Goal: Information Seeking & Learning: Learn about a topic

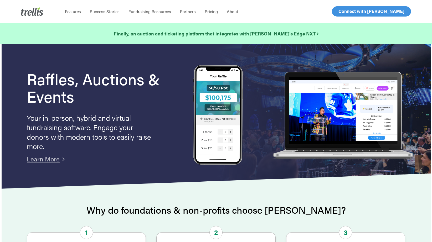
click at [345, 12] on span "Log In" at bounding box center [344, 11] width 13 height 6
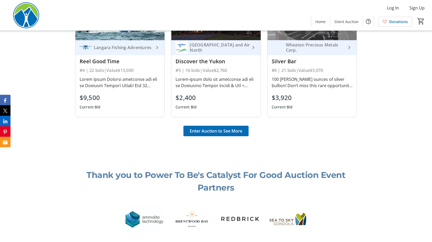
scroll to position [385, 0]
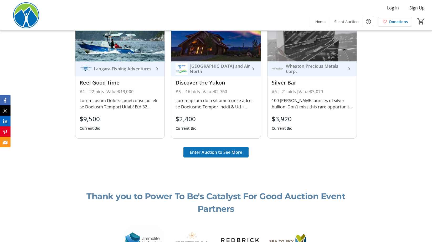
click at [217, 152] on span "Enter Auction to See More" at bounding box center [216, 152] width 53 height 6
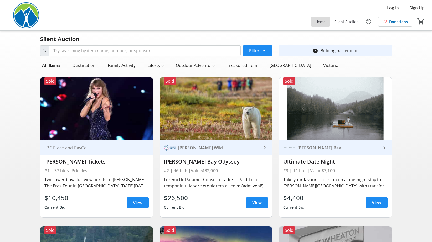
click at [321, 21] on span "Home" at bounding box center [320, 22] width 10 height 6
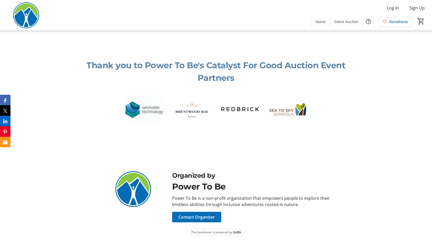
scroll to position [516, 0]
drag, startPoint x: 173, startPoint y: 198, endPoint x: 310, endPoint y: 204, distance: 137.7
click at [310, 204] on div "Power To Be is a non-profit organization that empowers people to explore their …" at bounding box center [251, 201] width 158 height 13
copy div "Power To Be is a non-profit organization that empowers people to explore their …"
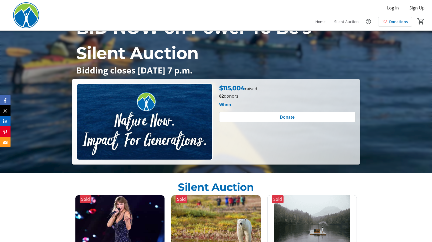
scroll to position [0, 0]
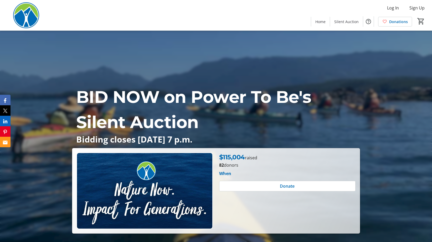
click at [25, 16] on img at bounding box center [26, 15] width 47 height 26
